Goal: Task Accomplishment & Management: Manage account settings

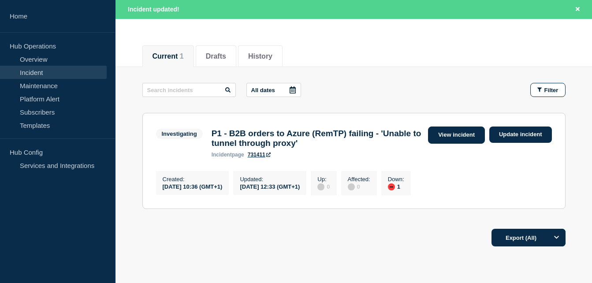
click at [452, 131] on link "View incident" at bounding box center [456, 135] width 57 height 17
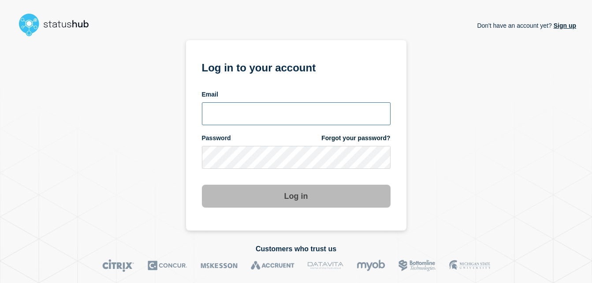
type input "[PERSON_NAME][EMAIL_ADDRESS][PERSON_NAME][DOMAIN_NAME]"
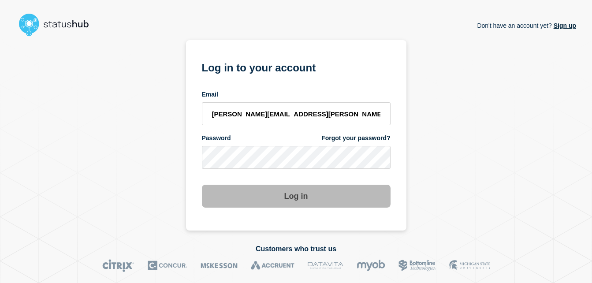
click at [308, 199] on button "Log in" at bounding box center [296, 196] width 189 height 23
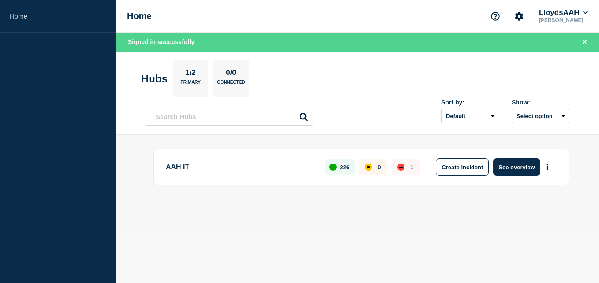
drag, startPoint x: 506, startPoint y: 168, endPoint x: 385, endPoint y: 166, distance: 120.9
click at [506, 168] on button "See overview" at bounding box center [516, 167] width 47 height 18
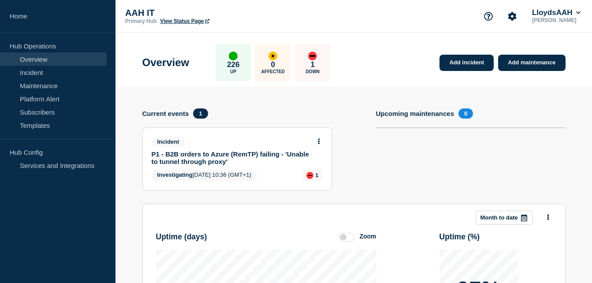
click at [53, 64] on link "Overview" at bounding box center [53, 58] width 107 height 13
click at [53, 67] on link "Incident" at bounding box center [53, 72] width 107 height 13
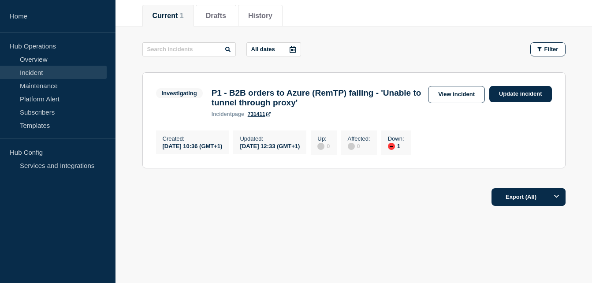
scroll to position [119, 0]
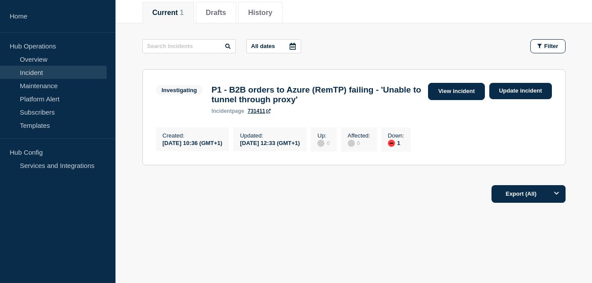
click at [466, 92] on link "View incident" at bounding box center [456, 91] width 57 height 17
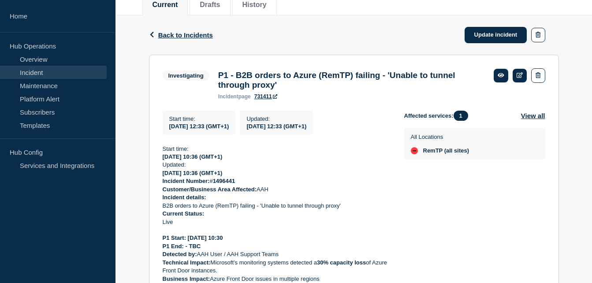
scroll to position [20, 0]
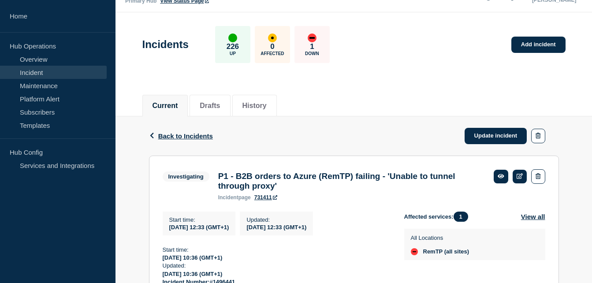
drag, startPoint x: 245, startPoint y: 172, endPoint x: 161, endPoint y: 256, distance: 118.5
copy div "Start time: 2025-10-09 10:36 (GMT+1) Updated: 2025-10-09 10:36 (GMT+1) Incident…"
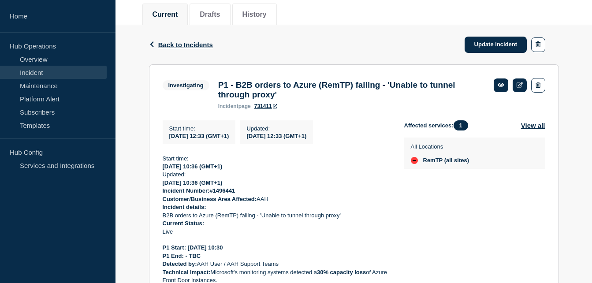
scroll to position [153, 0]
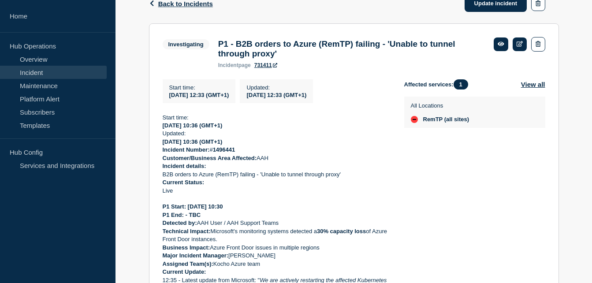
click at [375, 11] on div "Back Back to Incidents Update incident" at bounding box center [354, 3] width 410 height 39
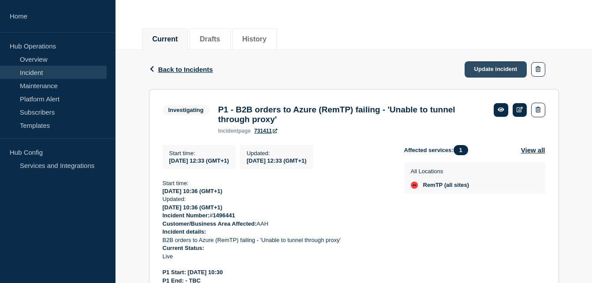
scroll to position [20, 0]
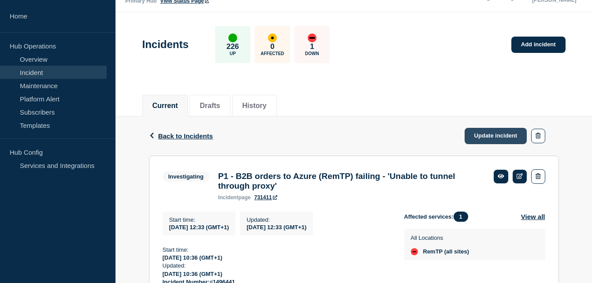
click at [513, 138] on link "Update incident" at bounding box center [496, 136] width 63 height 16
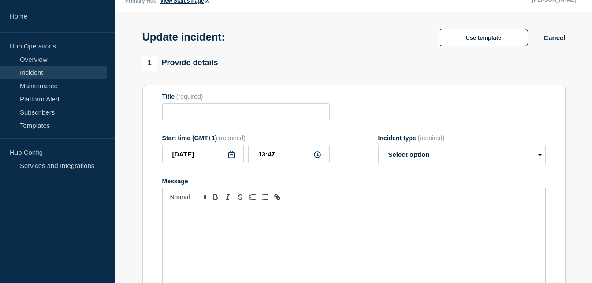
type input "P1 - B2B orders to Azure (RemTP) failing - 'Unable to tunnel through proxy'"
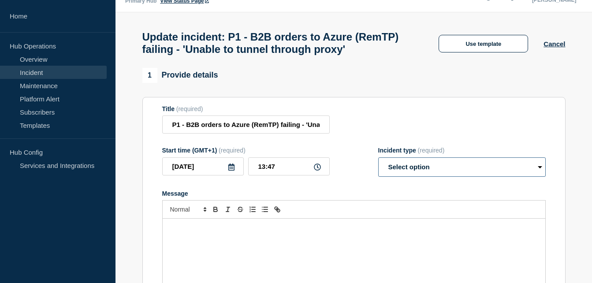
click at [425, 177] on select "Select option Investigating Identified Monitoring Resolved" at bounding box center [462, 166] width 168 height 19
select select "investigating"
click at [378, 176] on select "Select option Investigating Identified Monitoring Resolved" at bounding box center [462, 166] width 168 height 19
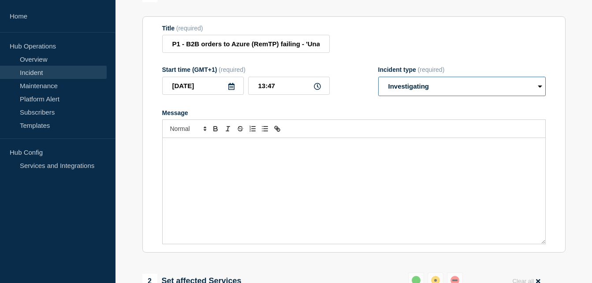
scroll to position [109, 0]
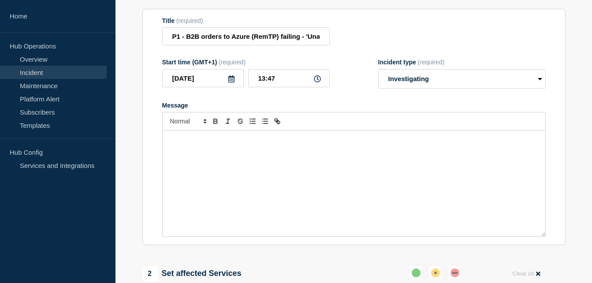
click at [219, 165] on div "Message" at bounding box center [354, 184] width 383 height 106
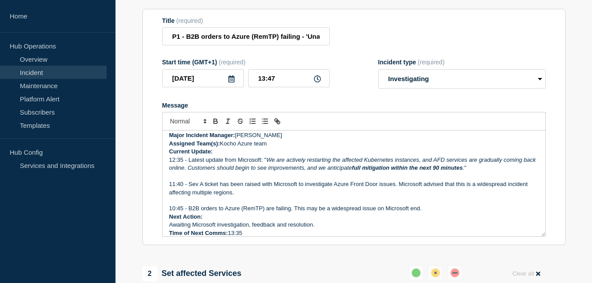
click at [224, 148] on p "Assigned Team(s): Kocho Azure team" at bounding box center [354, 144] width 370 height 8
click at [222, 156] on p "Current Update:" at bounding box center [354, 152] width 370 height 8
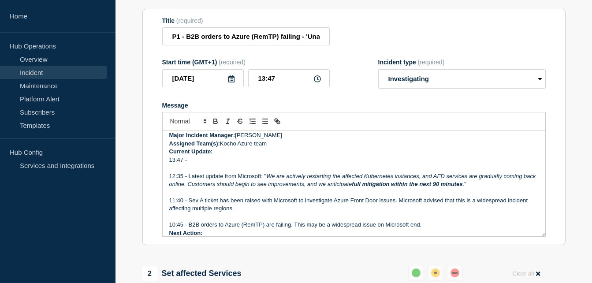
click at [192, 164] on p "13:47 -" at bounding box center [354, 160] width 370 height 8
drag, startPoint x: 262, startPoint y: 195, endPoint x: 189, endPoint y: 197, distance: 73.7
click at [189, 189] on p "12:35 - Latest update from Microsoft: " We are actively restarting the affected…" at bounding box center [354, 180] width 370 height 16
copy p "Latest update from Microsoft:"
click at [195, 164] on p "13:47 -" at bounding box center [354, 160] width 370 height 8
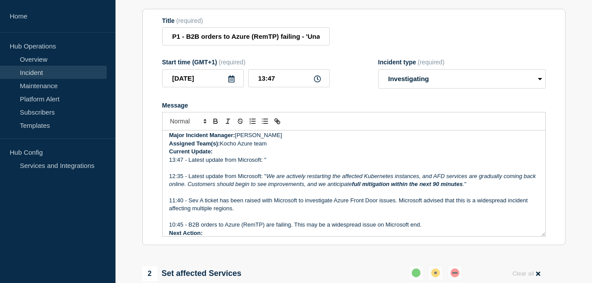
click at [275, 156] on p "Current Update:" at bounding box center [354, 152] width 370 height 8
click at [273, 164] on p "13:47 - Latest update from Microsoft: "" at bounding box center [354, 160] width 370 height 8
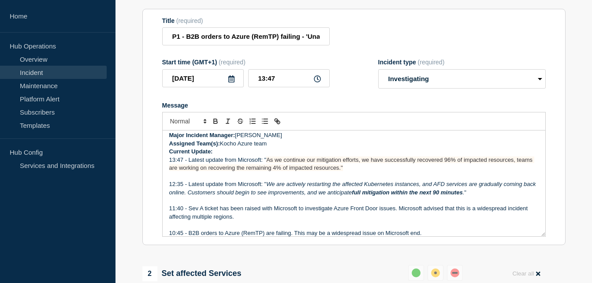
click at [357, 171] on span "As we continue our mitigation efforts, we have successfully recovered 96% of im…" at bounding box center [351, 164] width 365 height 15
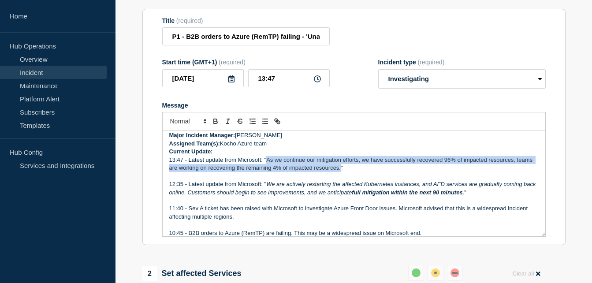
drag, startPoint x: 358, startPoint y: 188, endPoint x: 267, endPoint y: 180, distance: 91.2
click at [267, 171] on span "As we continue our mitigation efforts, we have successfully recovered 96% of im…" at bounding box center [351, 164] width 365 height 15
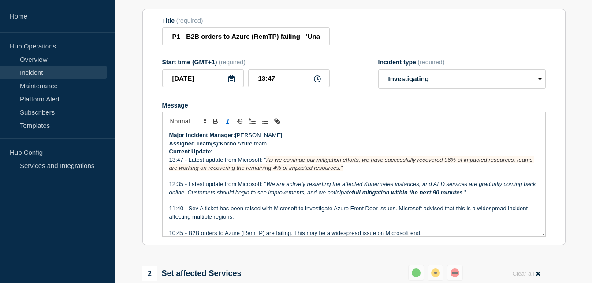
click at [388, 171] on em "As we continue our mitigation efforts, we have successfully recovered 96% of im…" at bounding box center [351, 164] width 365 height 15
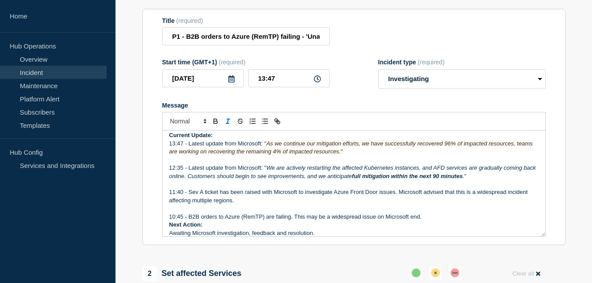
scroll to position [165, 0]
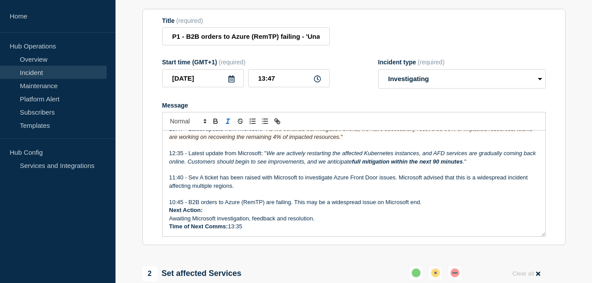
click at [258, 231] on p "Time of Next Comms: 13:35" at bounding box center [354, 227] width 370 height 8
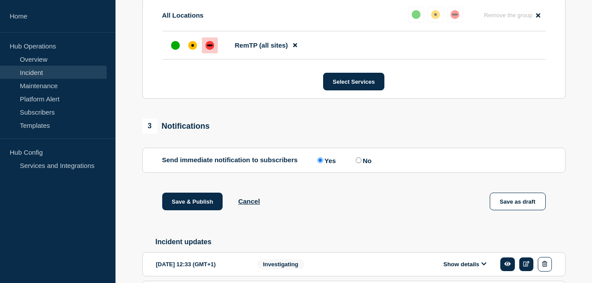
scroll to position [417, 0]
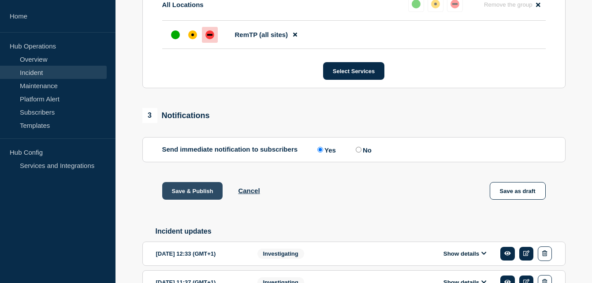
click at [194, 200] on button "Save & Publish" at bounding box center [192, 191] width 61 height 18
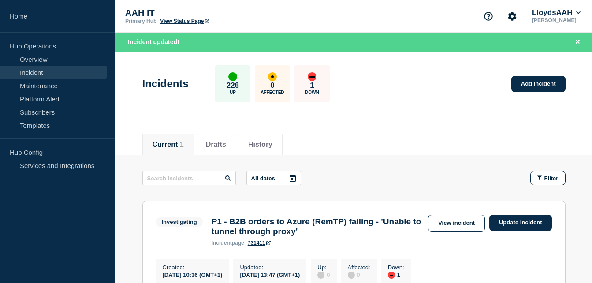
click at [443, 126] on div "Current 1 Drafts History" at bounding box center [353, 140] width 423 height 30
click at [373, 187] on div "All dates Filter Investigating 1 Down P1 - B2B orders to Azure (RemTP) failing …" at bounding box center [353, 240] width 423 height 139
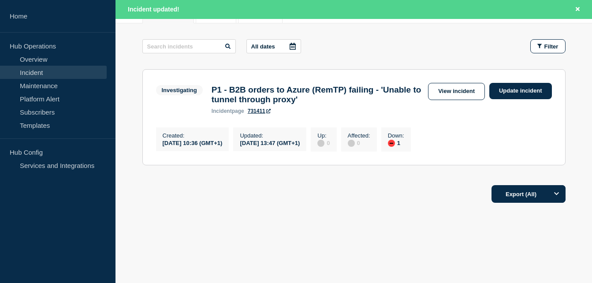
scroll to position [88, 0]
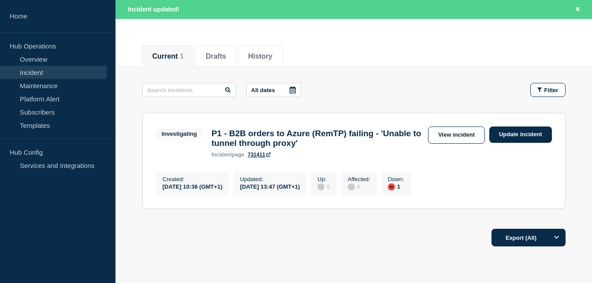
click at [466, 202] on section "Investigating P1 - B2B orders to Azure (RemTP) failing - 'Unable to tunnel thro…" at bounding box center [353, 161] width 423 height 96
click at [529, 187] on div "Created : 2025-10-09 10:36 (GMT+1) Updated : 2025-10-09 13:47 (GMT+1) Up : 0 Af…" at bounding box center [354, 182] width 396 height 26
click at [532, 185] on div "Created : 2025-10-09 10:36 (GMT+1) Updated : 2025-10-09 13:47 (GMT+1) Up : 0 Af…" at bounding box center [354, 182] width 396 height 26
click at [327, 233] on div "Export (All)" at bounding box center [353, 234] width 423 height 25
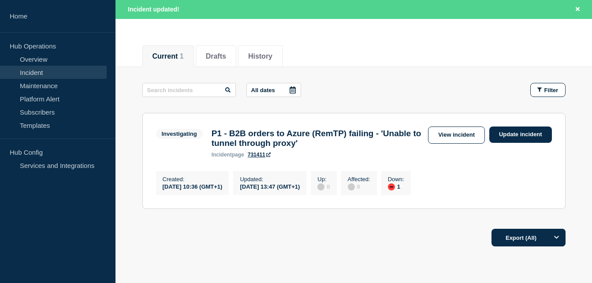
click at [556, 179] on section "Investigating P1 - B2B orders to Azure (RemTP) failing - 'Unable to tunnel thro…" at bounding box center [353, 161] width 423 height 96
click at [403, 42] on div "Current 1 Drafts History" at bounding box center [353, 52] width 423 height 30
click at [334, 52] on div "Current 1 Drafts History" at bounding box center [353, 52] width 423 height 30
click at [367, 45] on div "Current 1 Drafts History" at bounding box center [353, 52] width 423 height 30
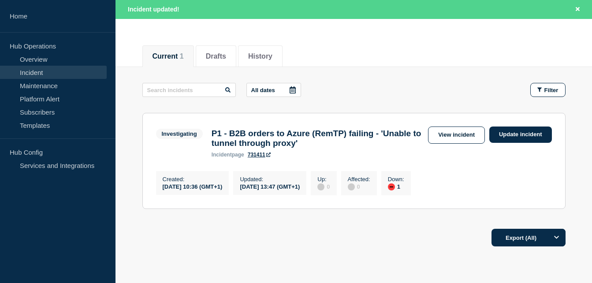
click at [407, 51] on div "Current 1 Drafts History" at bounding box center [353, 52] width 423 height 30
click at [437, 133] on link "View incident" at bounding box center [456, 135] width 57 height 17
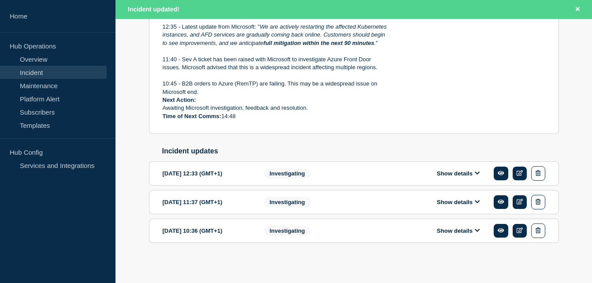
scroll to position [466, 0]
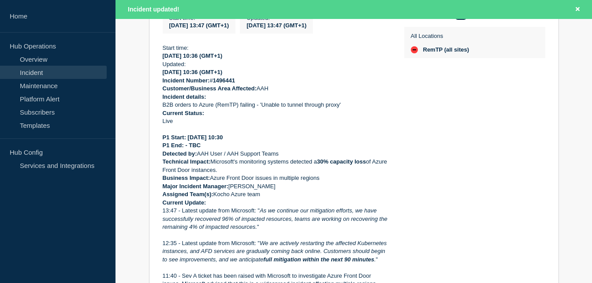
scroll to position [208, 0]
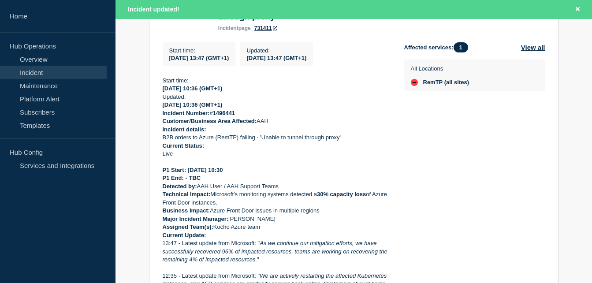
drag, startPoint x: 241, startPoint y: 201, endPoint x: 164, endPoint y: 84, distance: 139.8
click at [164, 84] on div "Start time: 2025-10-09 10:36 (GMT+1) Updated: 2025-10-09 10:36 (GMT+1) Incident…" at bounding box center [277, 223] width 228 height 293
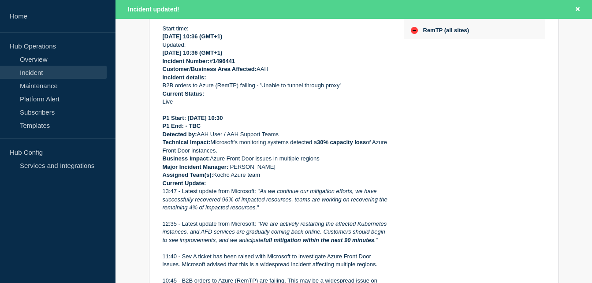
scroll to position [252, 0]
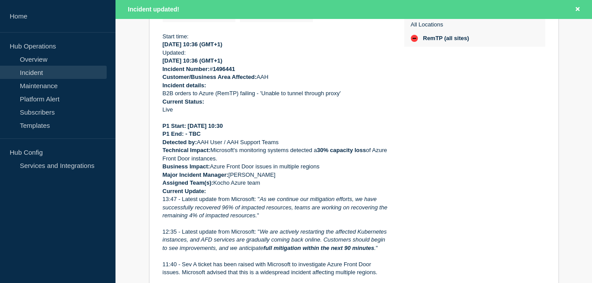
copy div "Start time: 2025-10-09 10:36 (GMT+1) Updated: 2025-10-09 10:36 (GMT+1) Incident…"
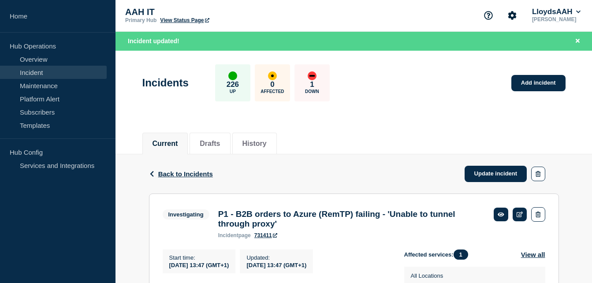
scroll to position [0, 0]
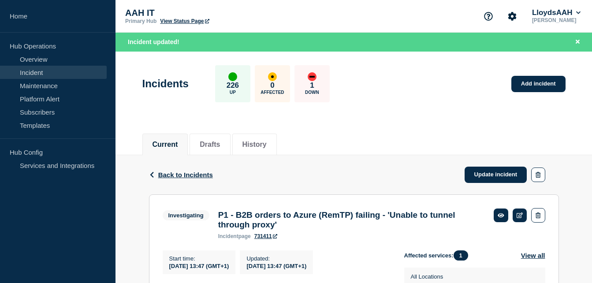
drag, startPoint x: 423, startPoint y: 134, endPoint x: 429, endPoint y: 140, distance: 8.4
click at [423, 135] on div "Current Drafts History" at bounding box center [353, 140] width 423 height 30
click at [481, 177] on link "Update incident" at bounding box center [496, 175] width 63 height 16
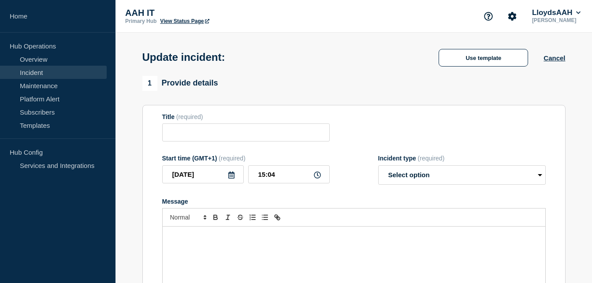
type input "P1 - B2B orders to Azure (RemTP) failing - 'Unable to tunnel through proxy'"
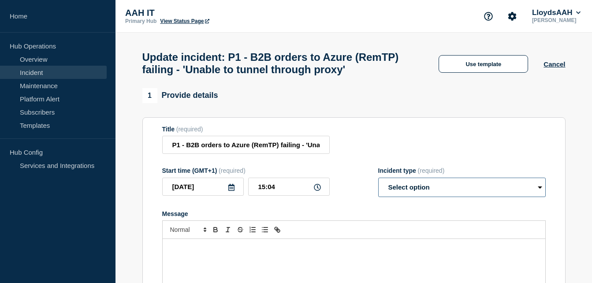
click at [468, 197] on select "Select option Investigating Identified Monitoring Resolved" at bounding box center [462, 187] width 168 height 19
select select "investigating"
click at [378, 196] on select "Select option Investigating Identified Monitoring Resolved" at bounding box center [462, 187] width 168 height 19
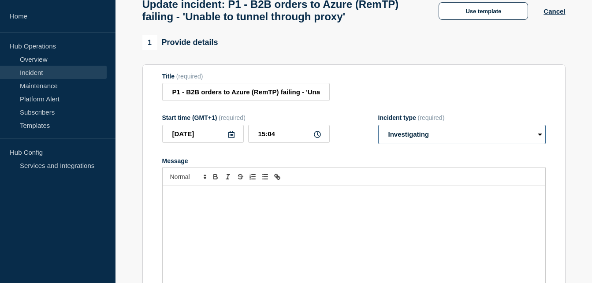
scroll to position [132, 0]
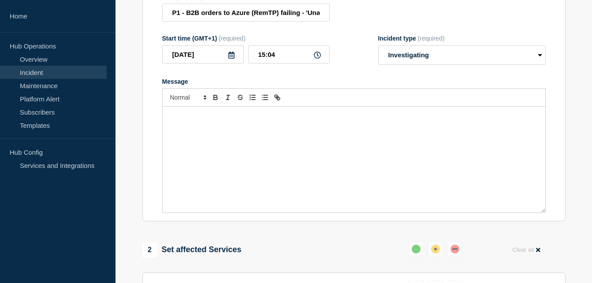
click at [216, 157] on div "Message" at bounding box center [354, 160] width 383 height 106
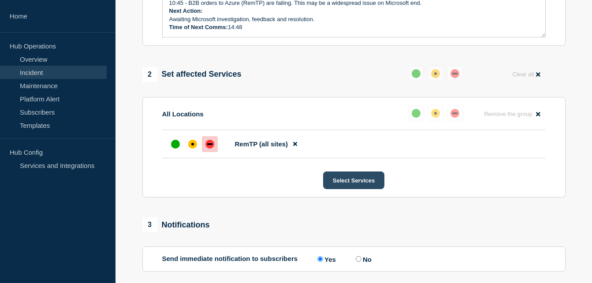
scroll to position [309, 0]
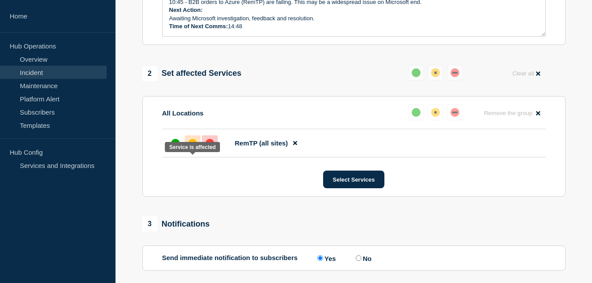
click at [190, 151] on div at bounding box center [193, 143] width 16 height 16
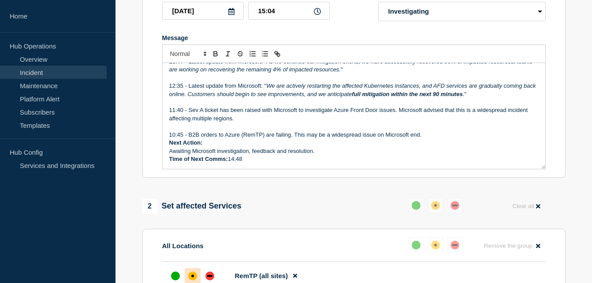
scroll to position [176, 0]
click at [260, 163] on p "Time of Next Comms: 14:48" at bounding box center [354, 159] width 370 height 8
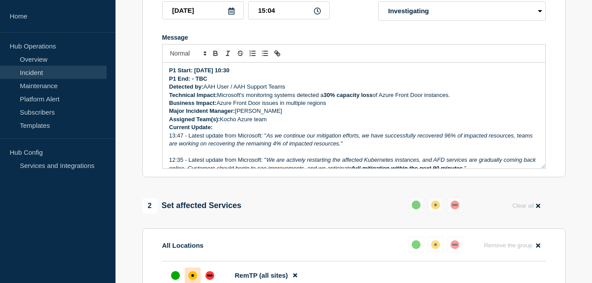
scroll to position [77, 0]
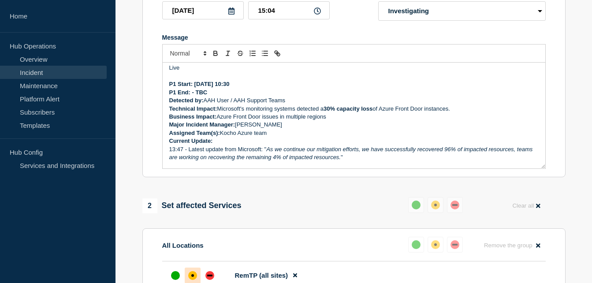
click at [250, 145] on p "Current Update:" at bounding box center [354, 141] width 370 height 8
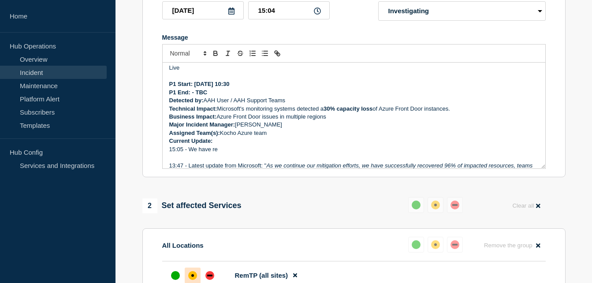
click at [246, 154] on p "15:05 - We have re" at bounding box center [354, 150] width 370 height 8
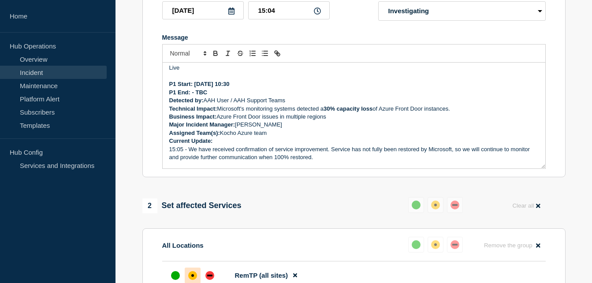
click at [462, 162] on p "15:05 - We have received confirmation of service improvement. Service has not f…" at bounding box center [354, 154] width 370 height 16
click at [479, 162] on p "15:05 - We have received confirmation of service improvement. Service has not f…" at bounding box center [354, 154] width 370 height 16
click at [423, 164] on div "Start time: 2025-10-09 10:36 (GMT+1) Updated: 2025-10-09 10:36 (GMT+1) Incident…" at bounding box center [354, 116] width 383 height 106
click at [481, 162] on p "15:05 - We have received confirmation of service improvement. Service has not f…" at bounding box center [354, 154] width 370 height 16
click at [275, 162] on p "15:05 - We have received confirmation of service improvement. Service has not f…" at bounding box center [354, 154] width 370 height 16
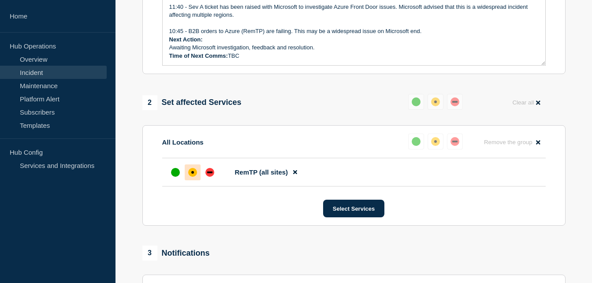
scroll to position [397, 0]
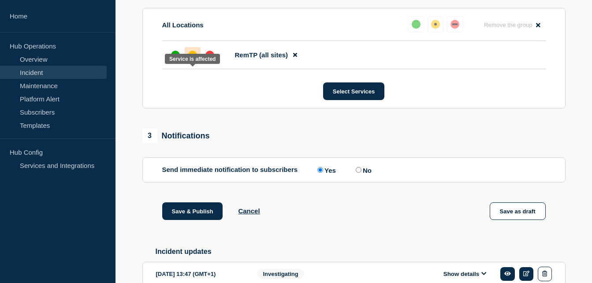
click at [197, 63] on div at bounding box center [193, 55] width 16 height 16
click at [207, 220] on button "Save & Publish" at bounding box center [192, 211] width 61 height 18
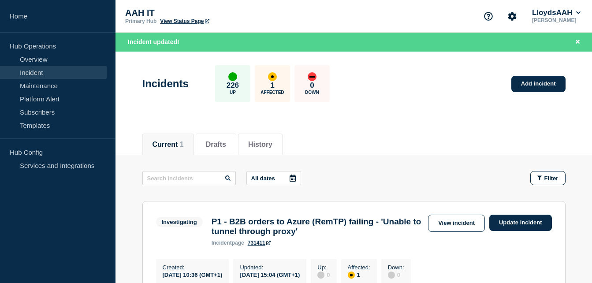
click at [446, 137] on div "Current 1 Drafts History" at bounding box center [353, 140] width 423 height 30
click at [378, 135] on div "Current 1 Drafts History" at bounding box center [353, 140] width 423 height 30
